Goal: Find specific page/section: Find specific page/section

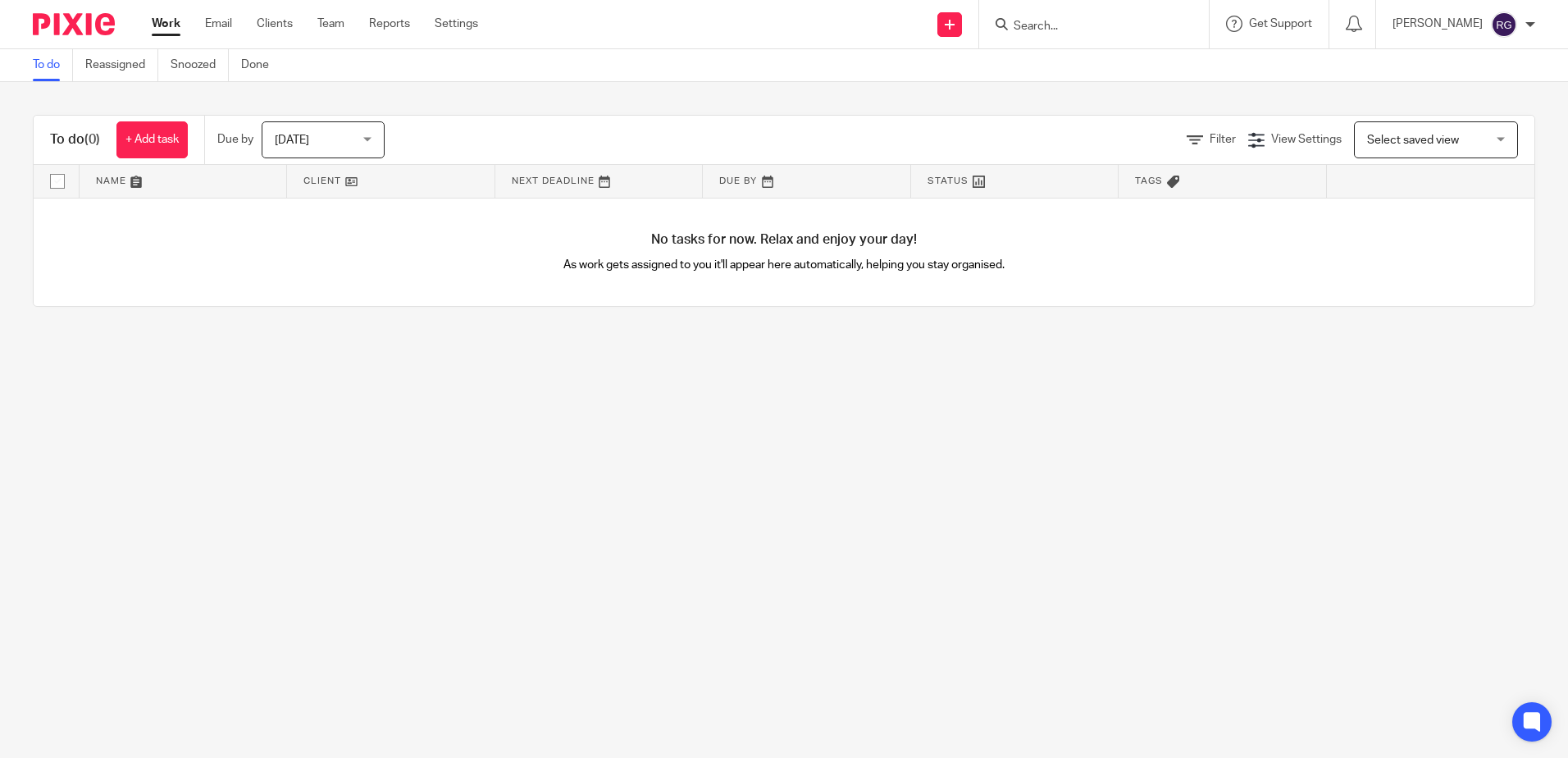
click at [1042, 20] on input "Search" at bounding box center [1086, 27] width 148 height 15
type input "AMAMN"
click at [1085, 72] on link at bounding box center [1111, 63] width 203 height 25
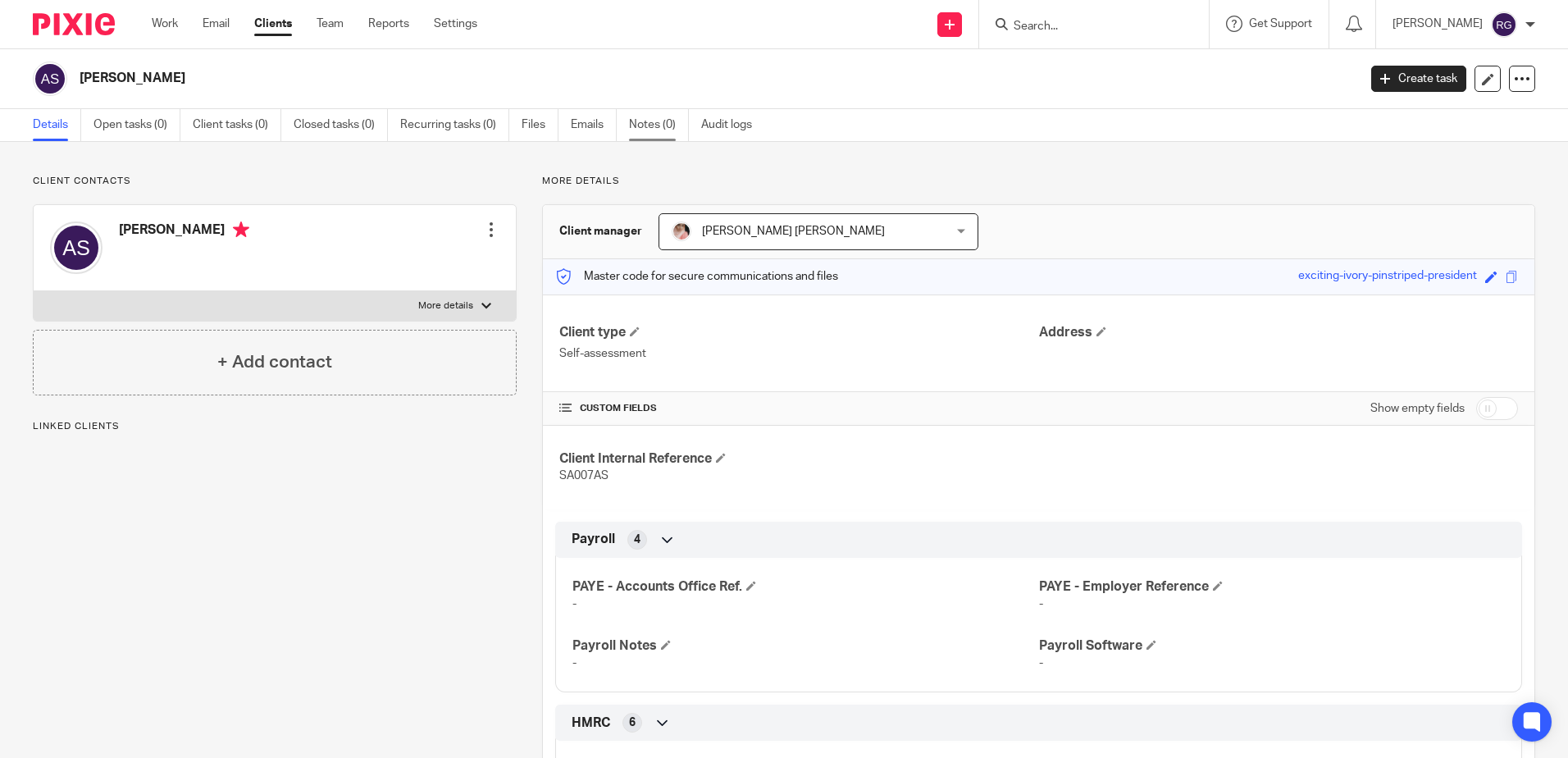
click at [672, 120] on link "Notes (0)" at bounding box center [658, 125] width 60 height 32
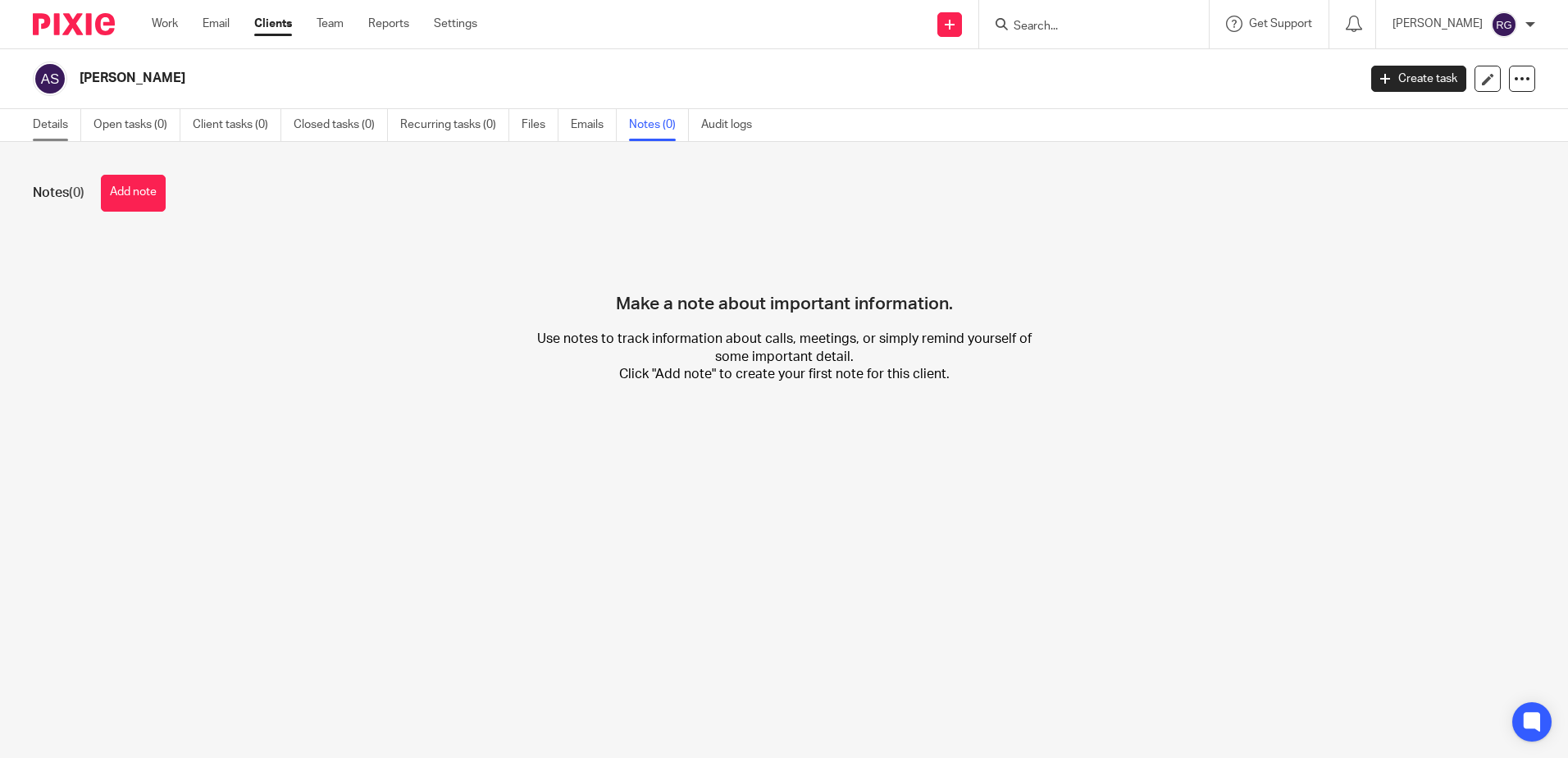
click at [43, 129] on link "Details" at bounding box center [56, 125] width 48 height 32
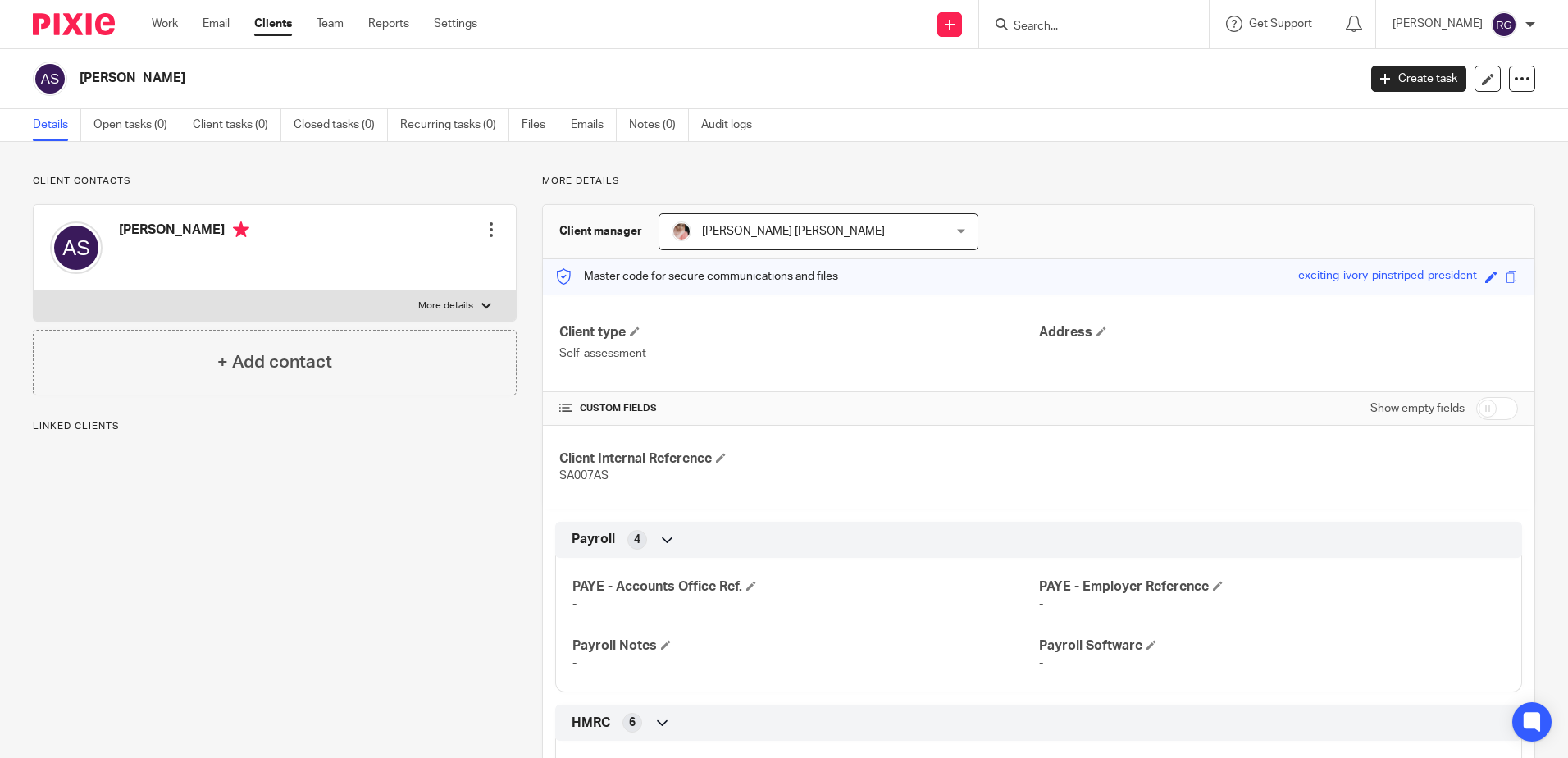
click at [735, 228] on span "[PERSON_NAME] [PERSON_NAME]" at bounding box center [793, 232] width 183 height 12
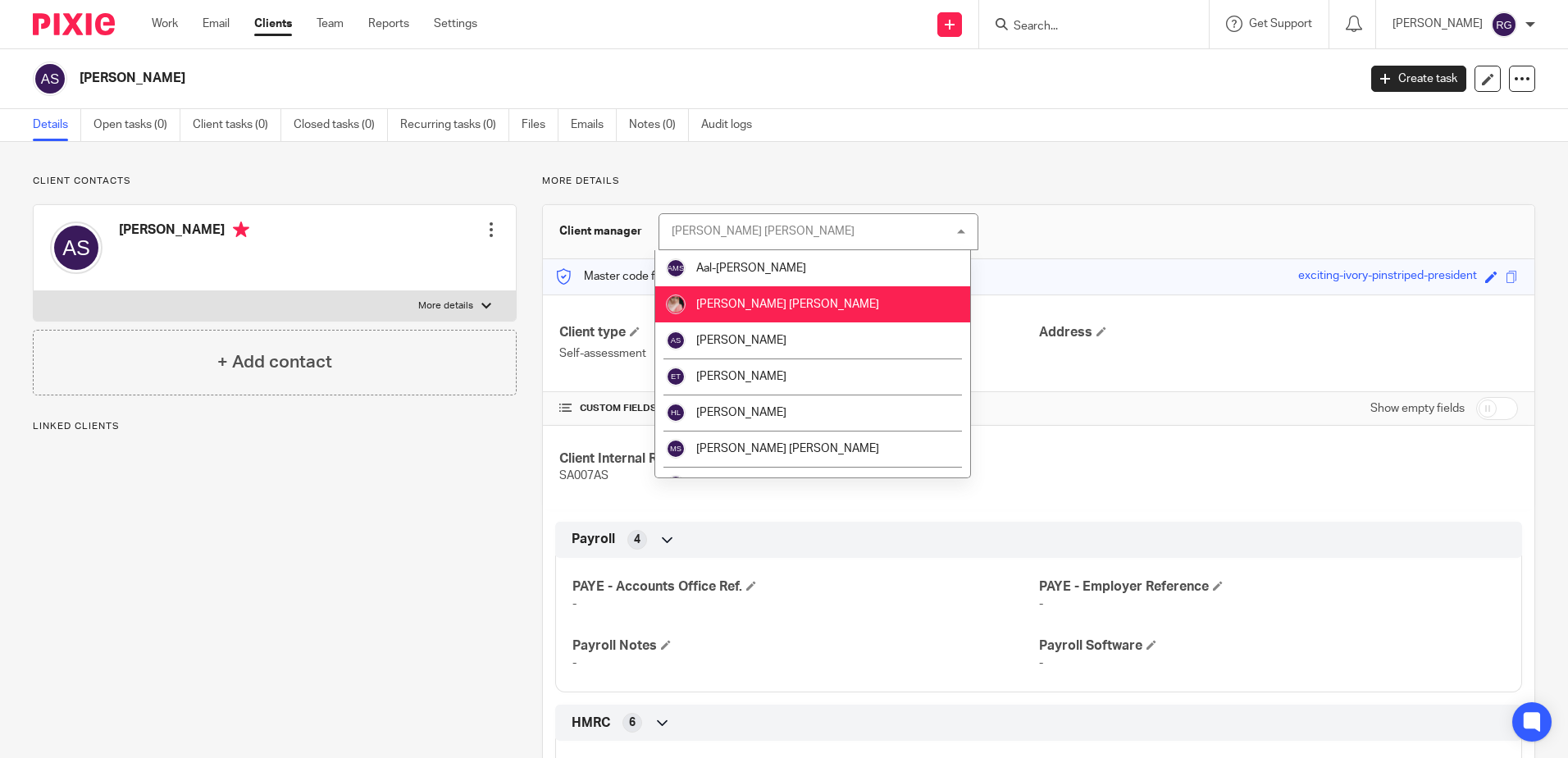
click at [735, 245] on div "Alina Muaz Alina Muaz" at bounding box center [818, 231] width 320 height 36
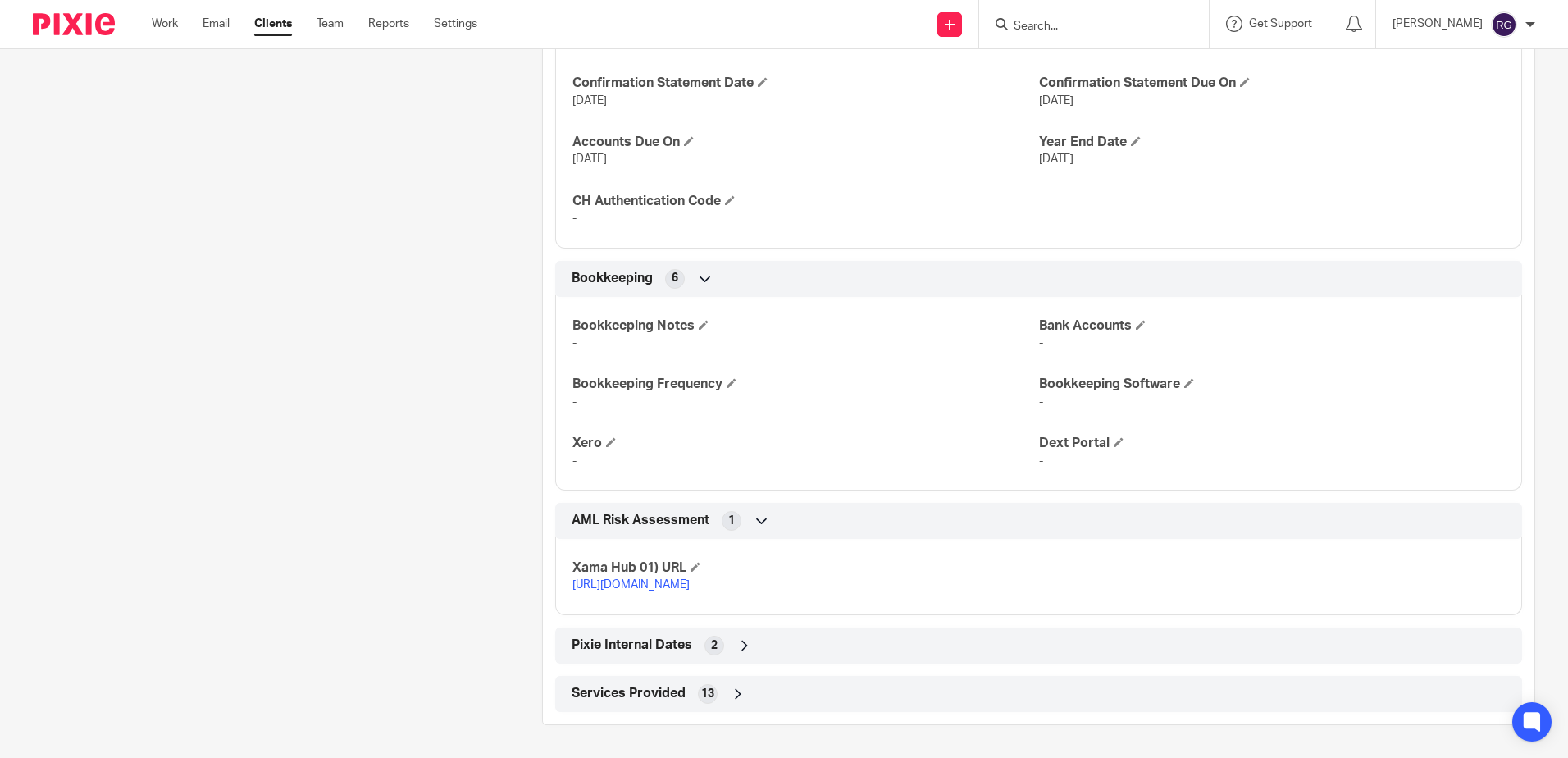
scroll to position [1254, 0]
click at [725, 689] on div "Services Provided 13" at bounding box center [1039, 694] width 942 height 28
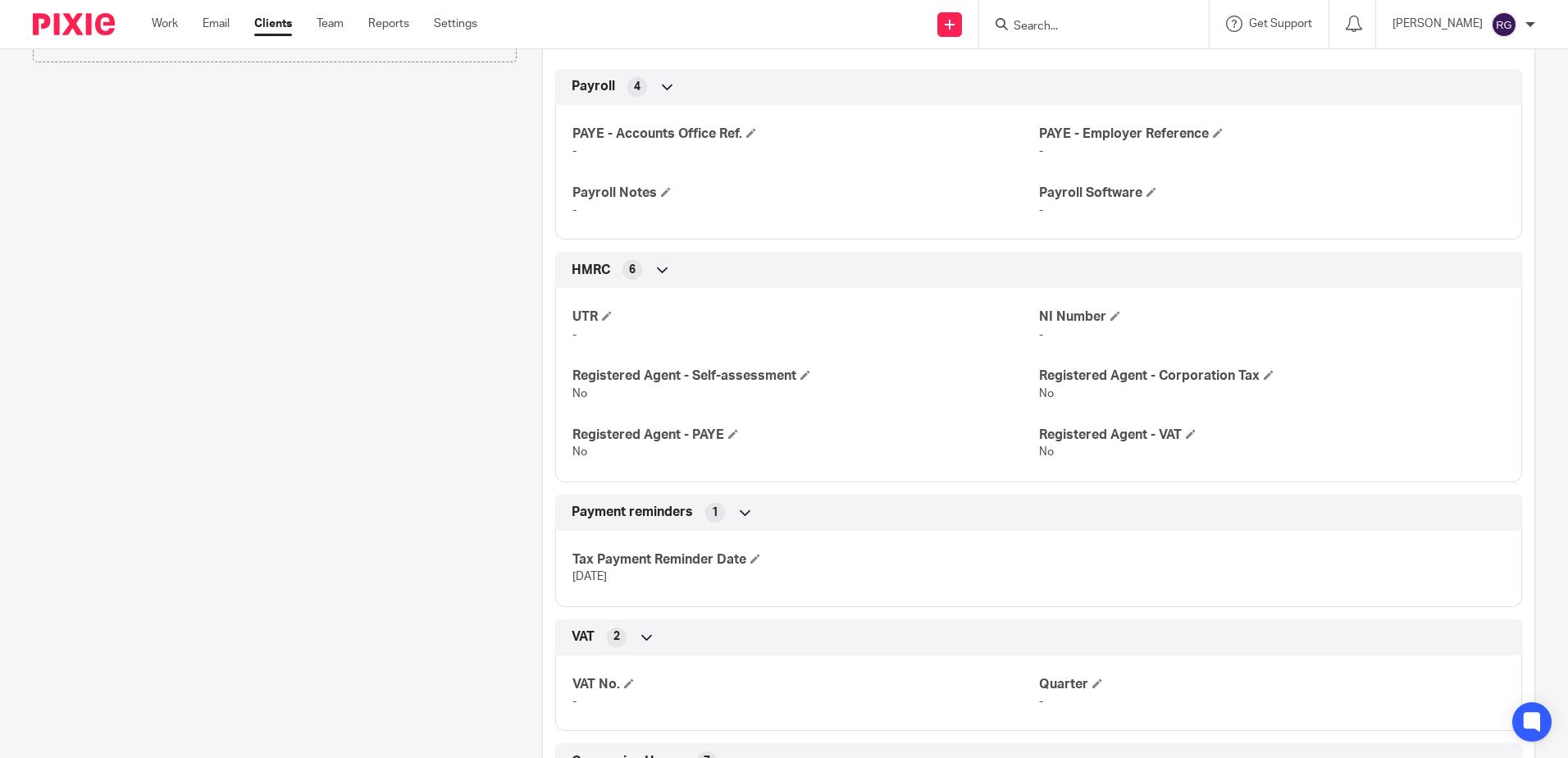
scroll to position [0, 0]
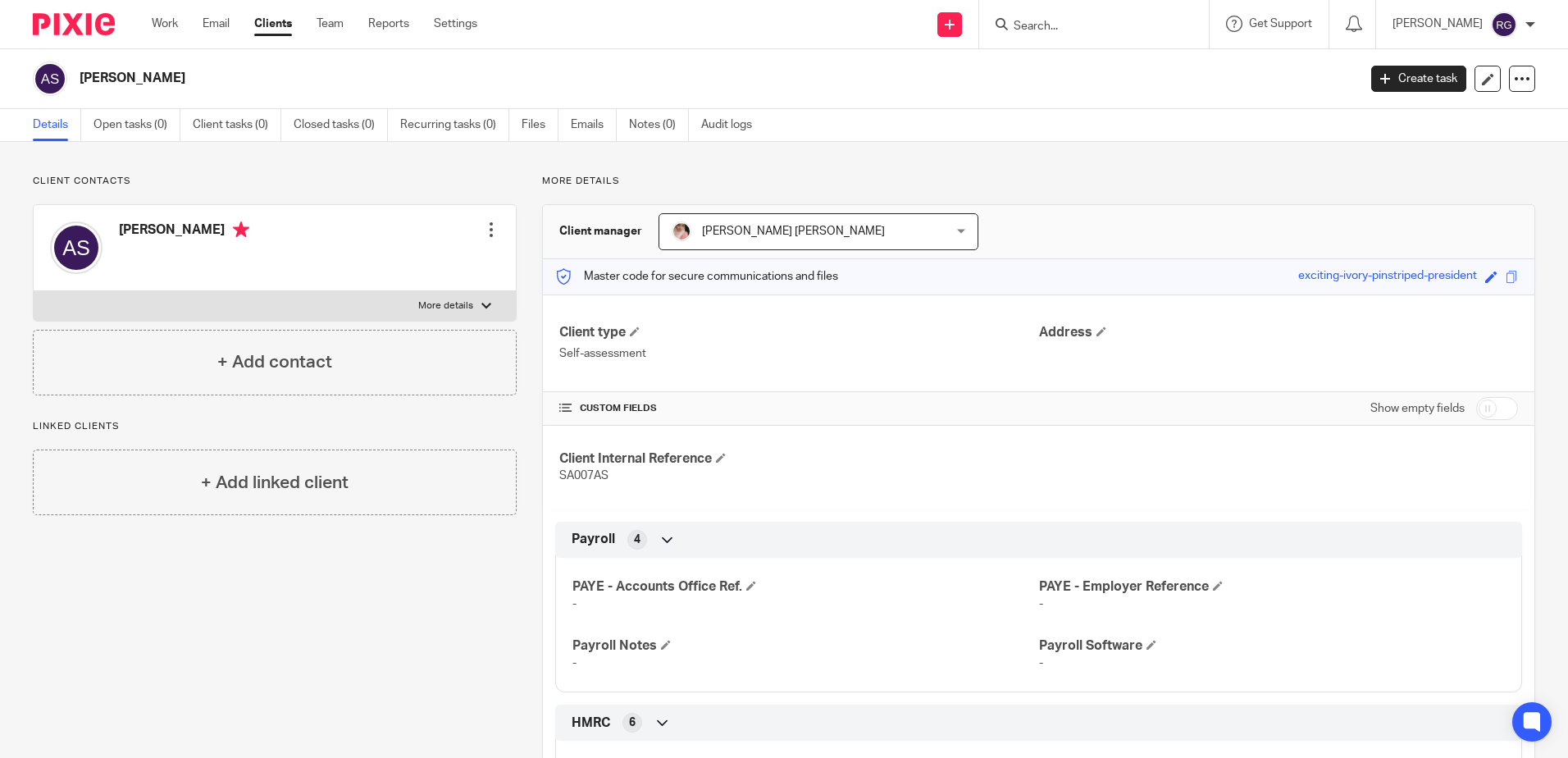
click at [1024, 22] on div at bounding box center [1091, 24] width 191 height 21
drag, startPoint x: 1021, startPoint y: 2, endPoint x: 1031, endPoint y: 5, distance: 10.4
click at [1031, 5] on div at bounding box center [1094, 24] width 230 height 48
click at [1056, 23] on input "Search" at bounding box center [1086, 27] width 148 height 15
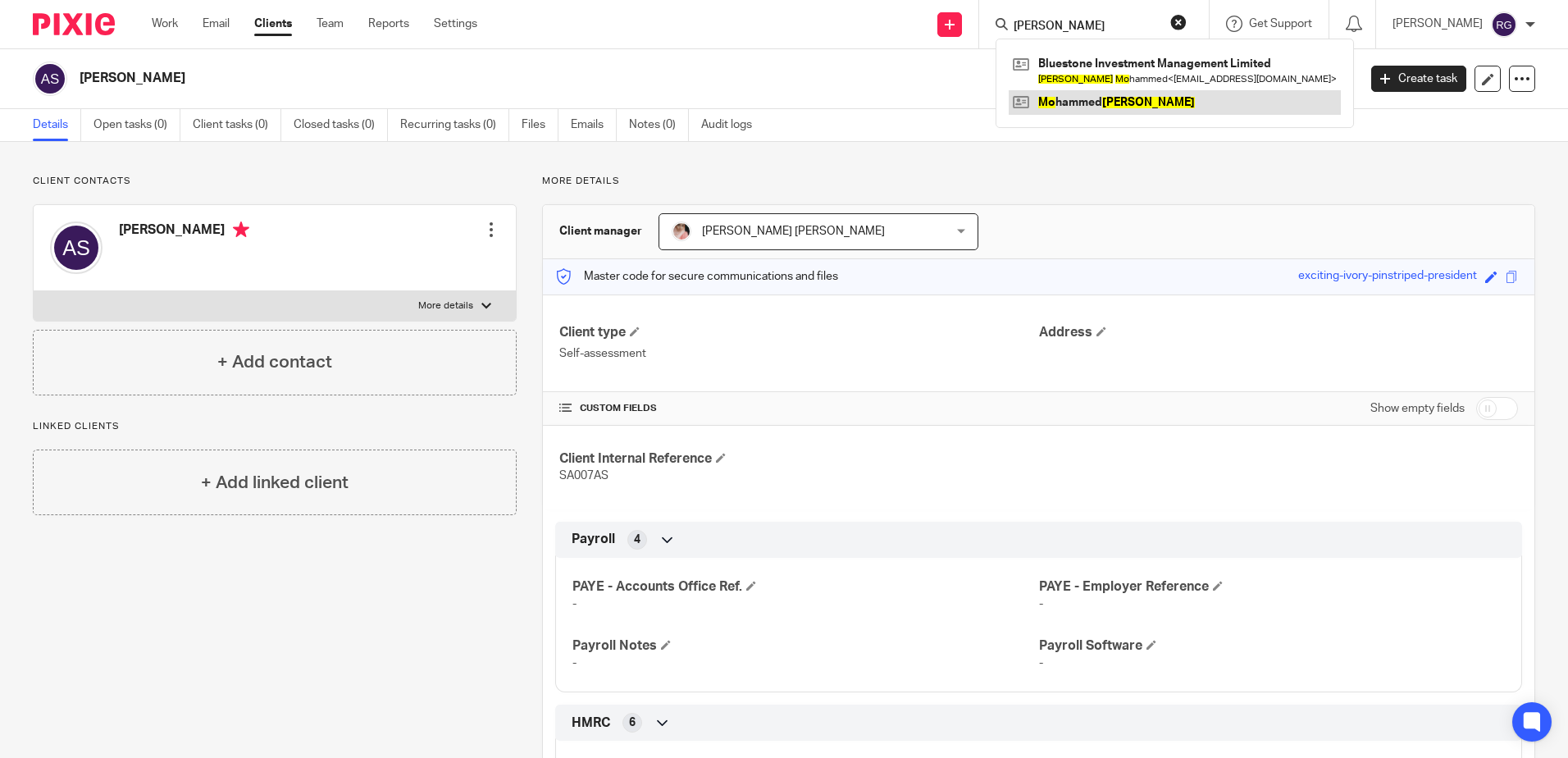
type input "OSMAN MO"
click at [1137, 103] on link at bounding box center [1175, 103] width 332 height 25
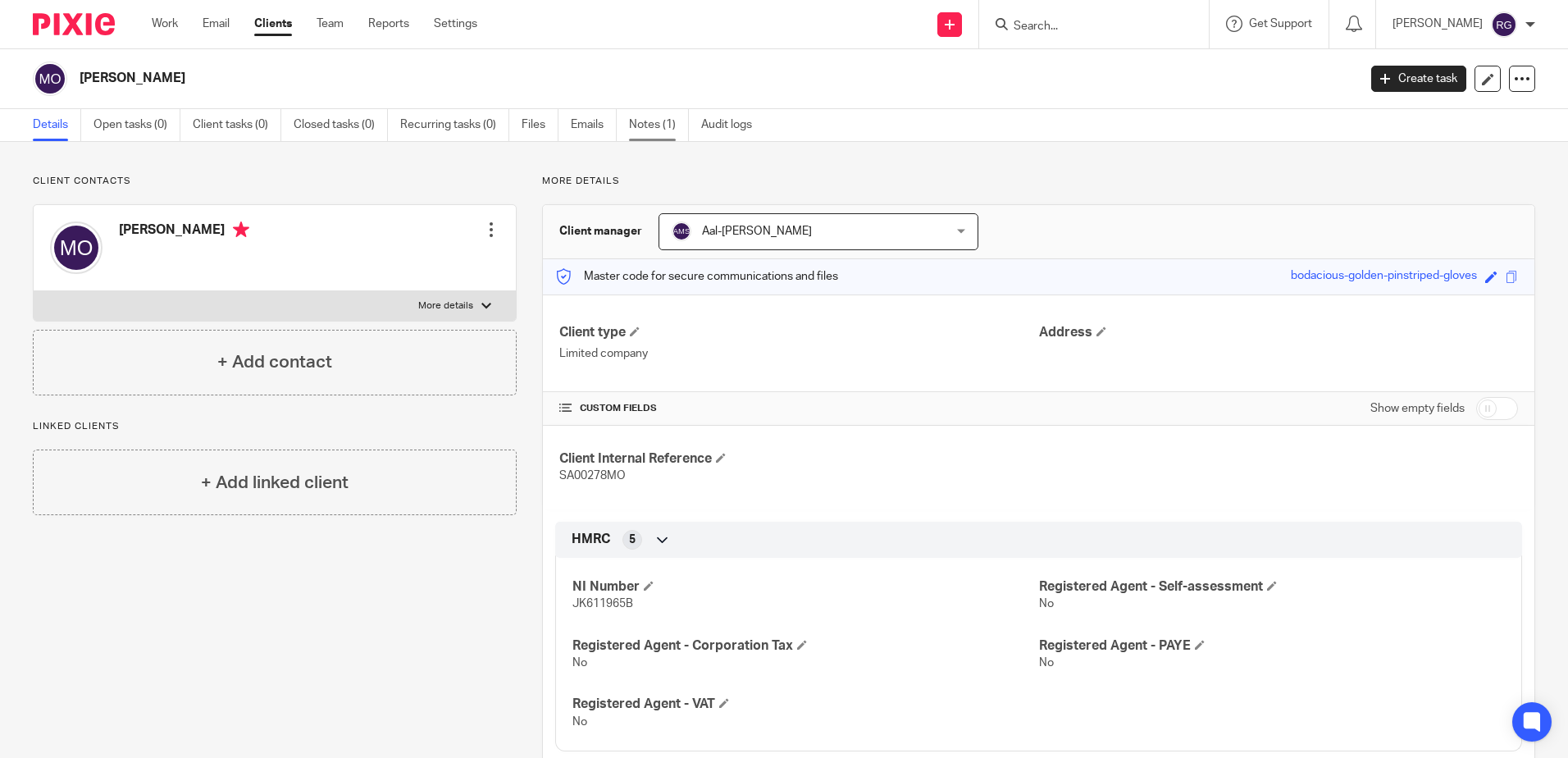
click at [665, 125] on link "Notes (1)" at bounding box center [658, 125] width 60 height 32
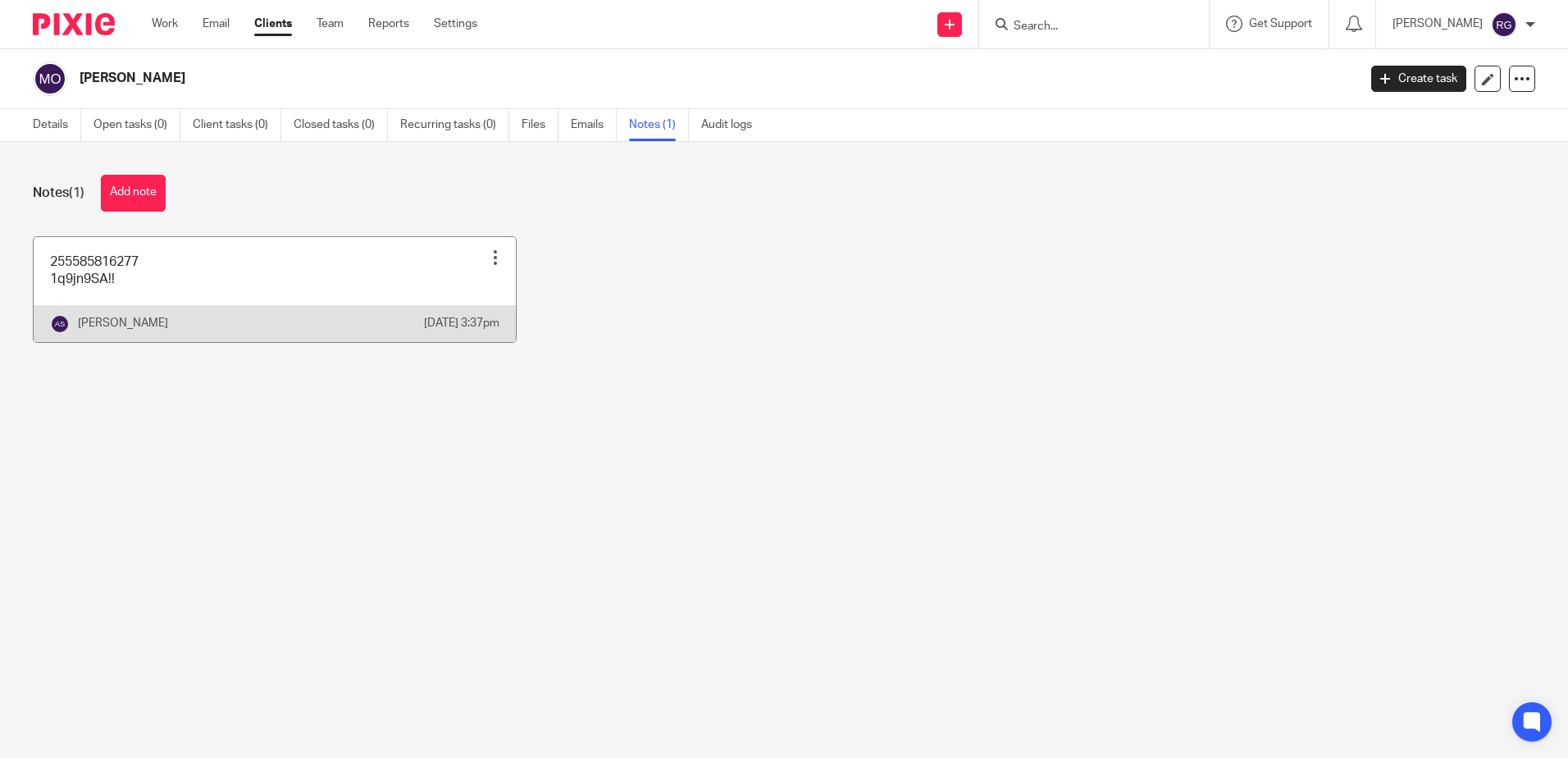
click at [160, 308] on link at bounding box center [274, 290] width 482 height 105
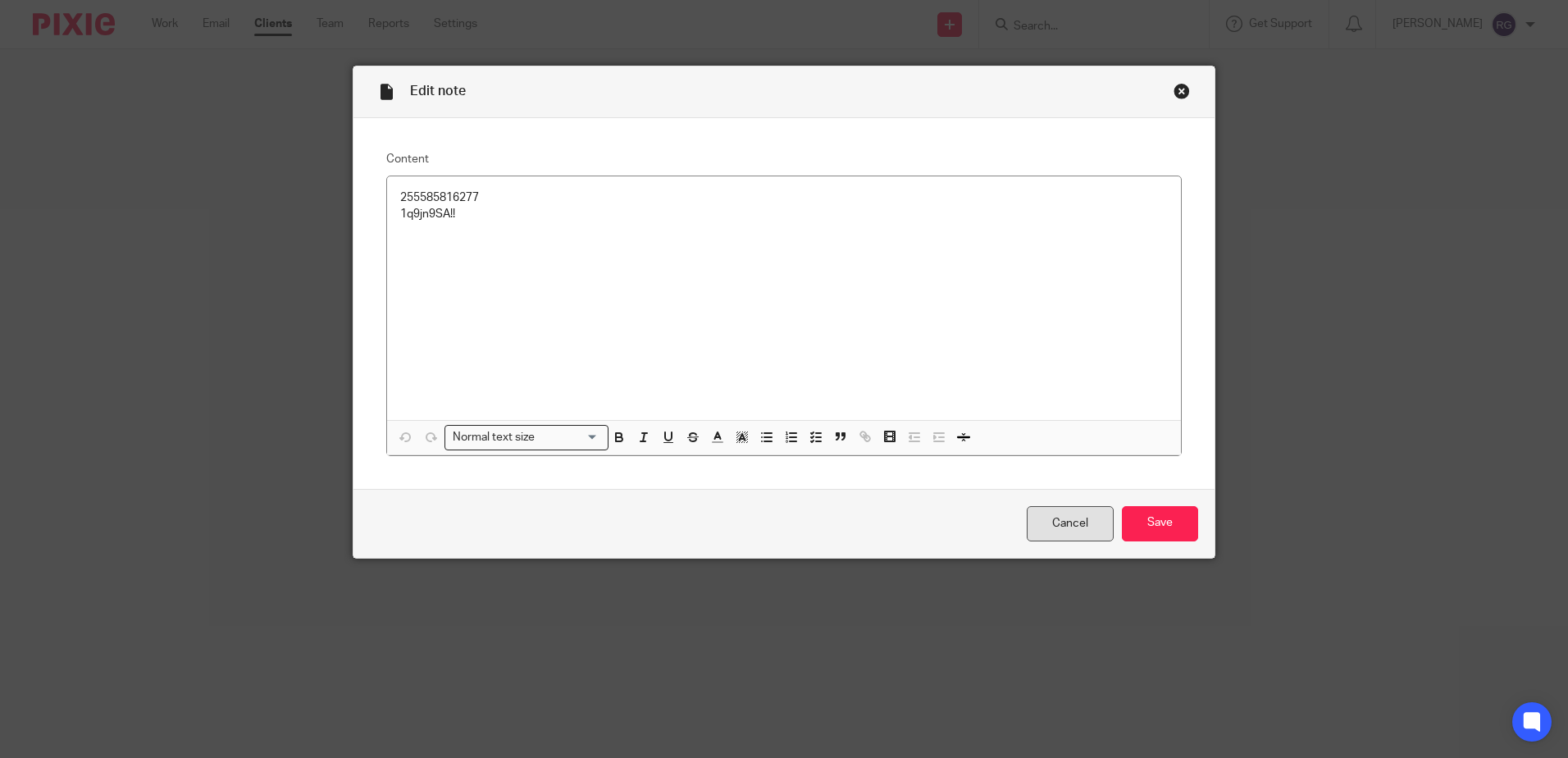
click at [1081, 525] on link "Cancel" at bounding box center [1070, 523] width 87 height 35
